Goal: Information Seeking & Learning: Learn about a topic

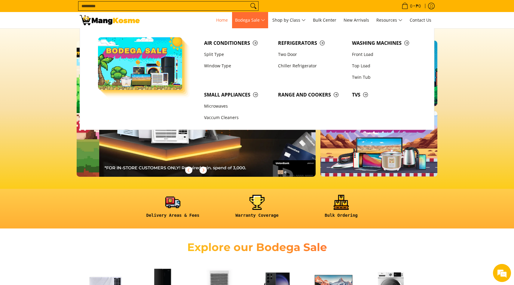
scroll to position [0, 239]
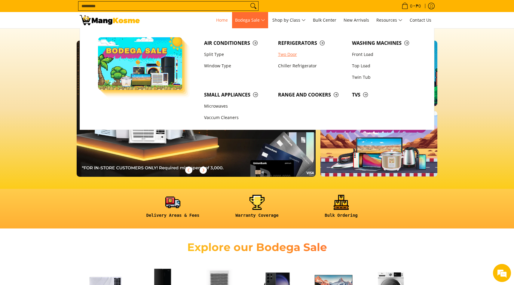
click at [289, 53] on link "Two Door" at bounding box center [312, 54] width 74 height 11
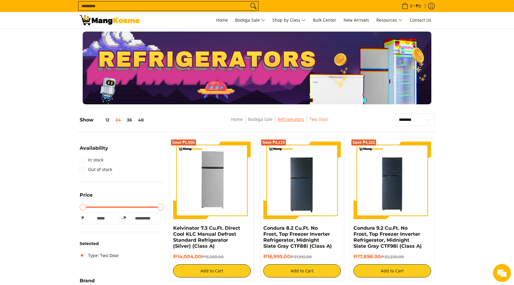
click at [289, 120] on link "Refrigerators" at bounding box center [291, 119] width 26 height 6
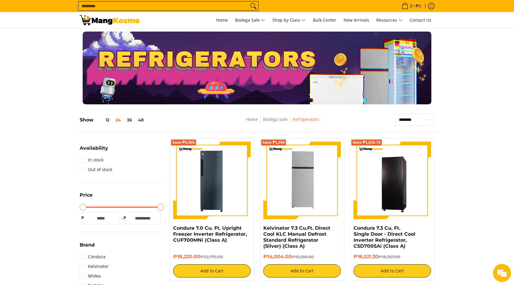
click at [96, 19] on img at bounding box center [110, 20] width 60 height 10
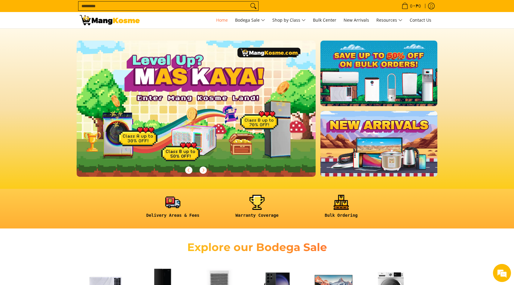
click at [143, 5] on input "Search..." at bounding box center [164, 6] width 170 height 9
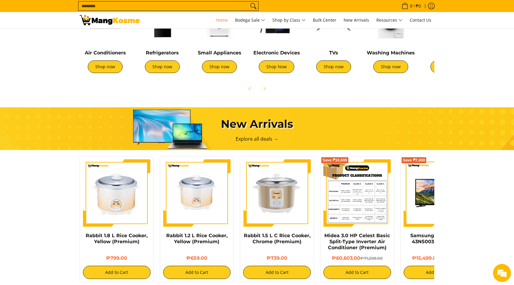
scroll to position [0, 239]
click at [346, 177] on img at bounding box center [358, 193] width 68 height 68
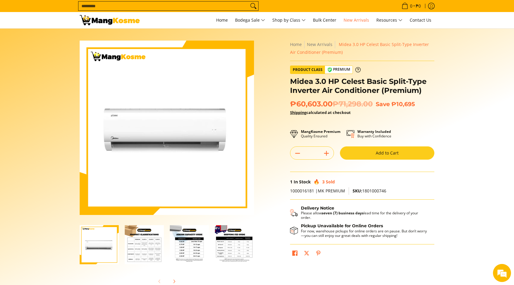
click at [137, 247] on img "Midea 3.0 HP Celest Basic Split-Type Inverter Air Conditioner (Premium)-2" at bounding box center [144, 244] width 39 height 39
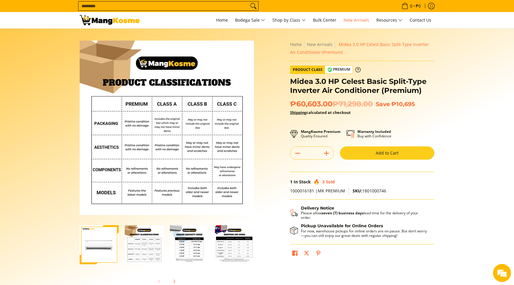
click at [177, 248] on img "Midea 3.0 HP Celest Basic Split-Type Inverter Air Conditioner (Premium)-3" at bounding box center [189, 244] width 39 height 39
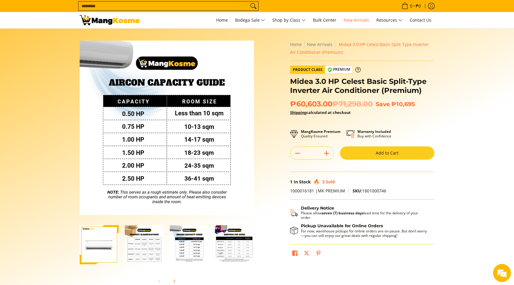
click at [223, 248] on img "Midea 3.0 HP Celest Basic Split-Type Inverter Air Conditioner (Premium)-4" at bounding box center [234, 244] width 39 height 39
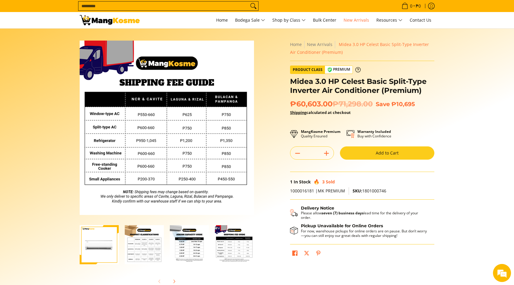
click at [108, 246] on img "Midea 3.0 HP Celest Basic Split-Type Inverter Air Conditioner (Premium)-1" at bounding box center [99, 244] width 39 height 39
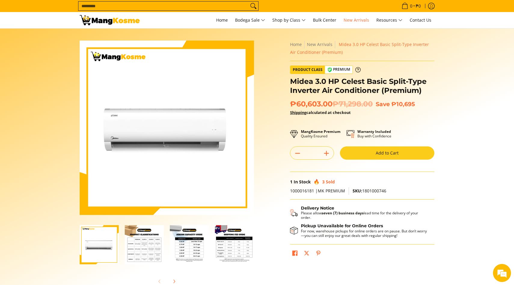
click at [121, 5] on input "Search..." at bounding box center [164, 6] width 170 height 9
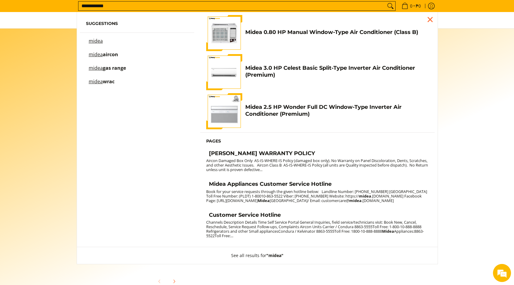
type input "**********"
click at [386, 2] on button "Search" at bounding box center [391, 6] width 10 height 9
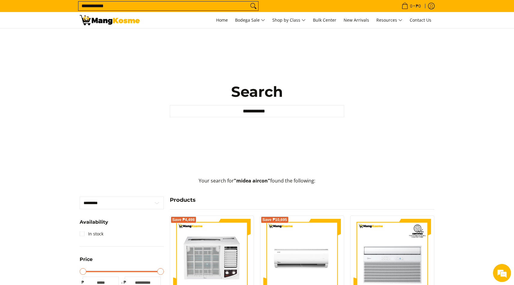
click at [129, 5] on input "**********" at bounding box center [164, 6] width 170 height 9
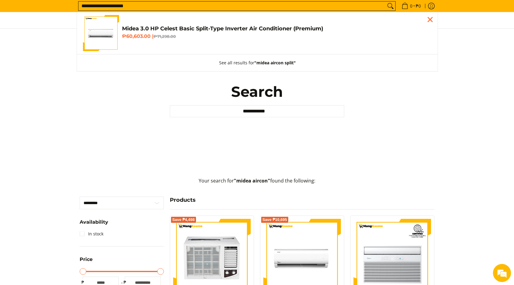
type input "**********"
click at [386, 2] on button "Search" at bounding box center [391, 6] width 10 height 9
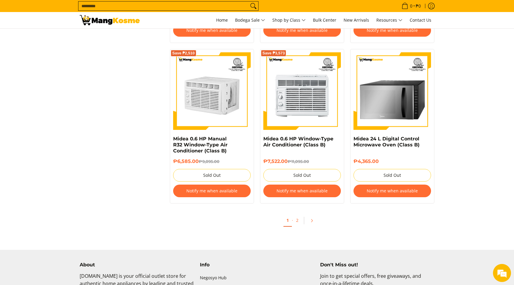
scroll to position [1168, 0]
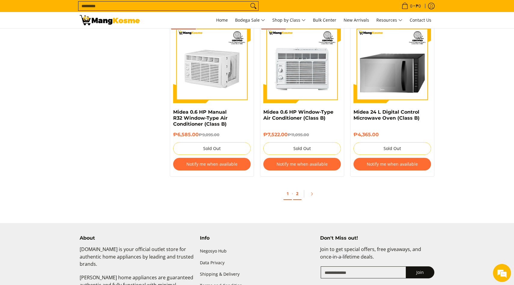
click at [296, 196] on link "2" at bounding box center [297, 194] width 8 height 12
